Goal: Task Accomplishment & Management: Complete application form

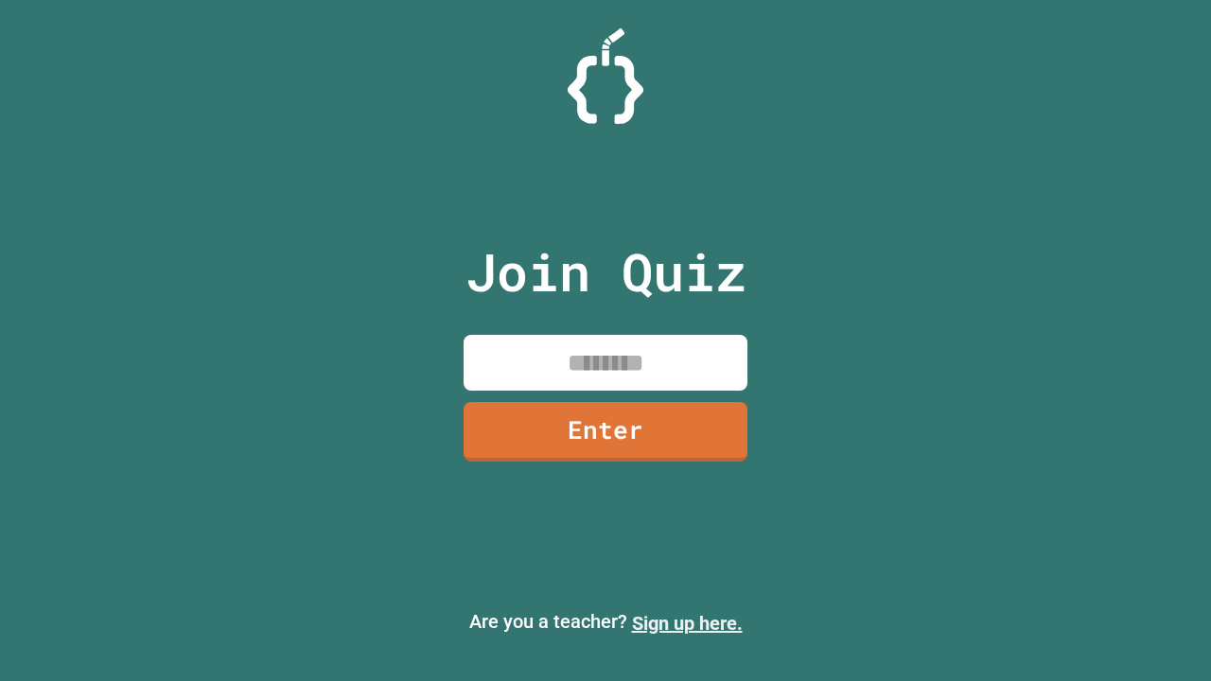
click at [687, 623] on link "Sign up here." at bounding box center [687, 623] width 111 height 23
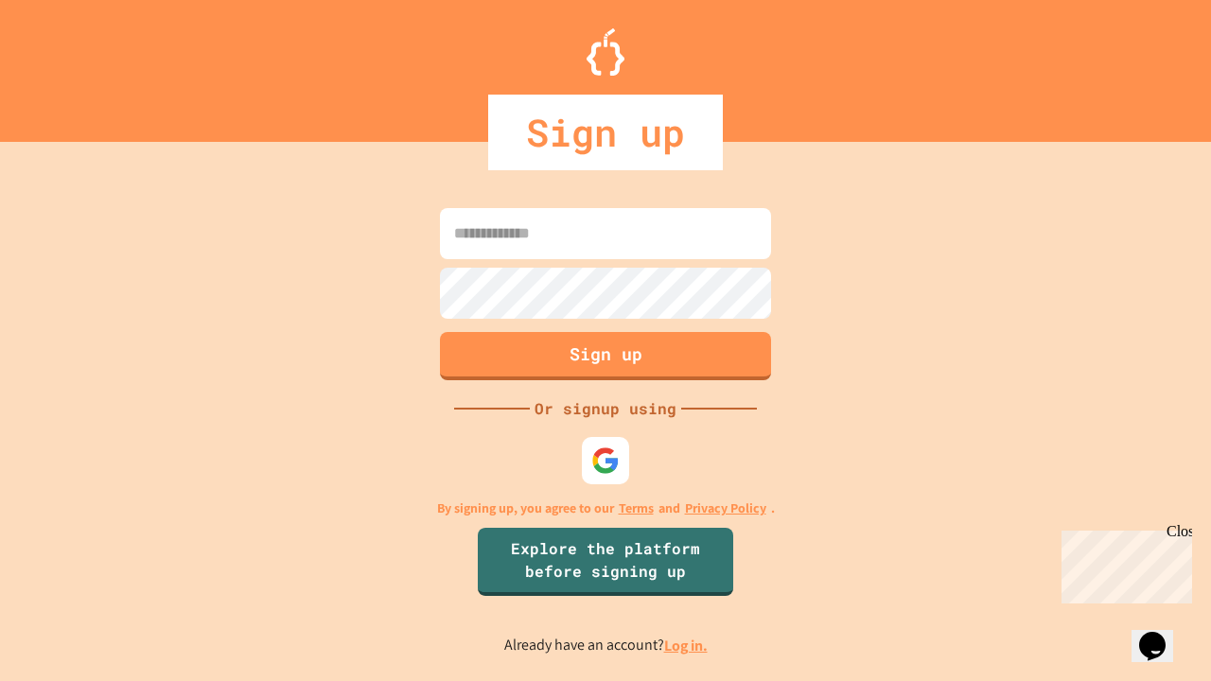
click at [687, 645] on link "Log in." at bounding box center [686, 646] width 44 height 20
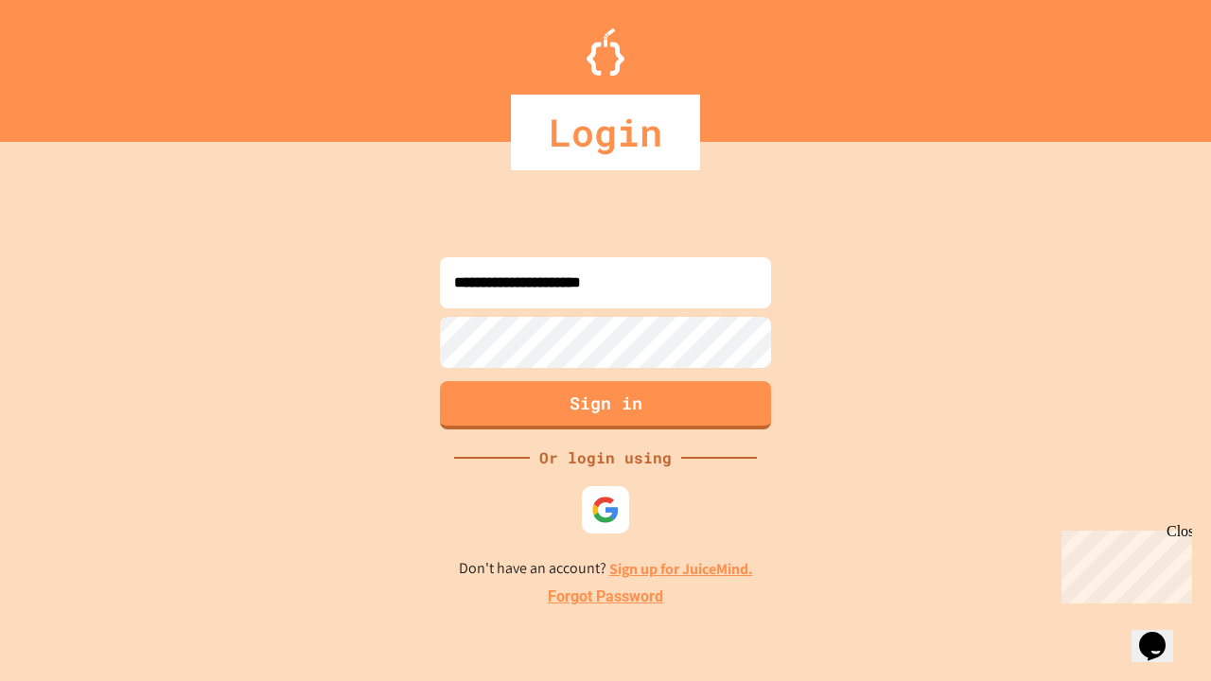
type input "**********"
